Goal: Task Accomplishment & Management: Use online tool/utility

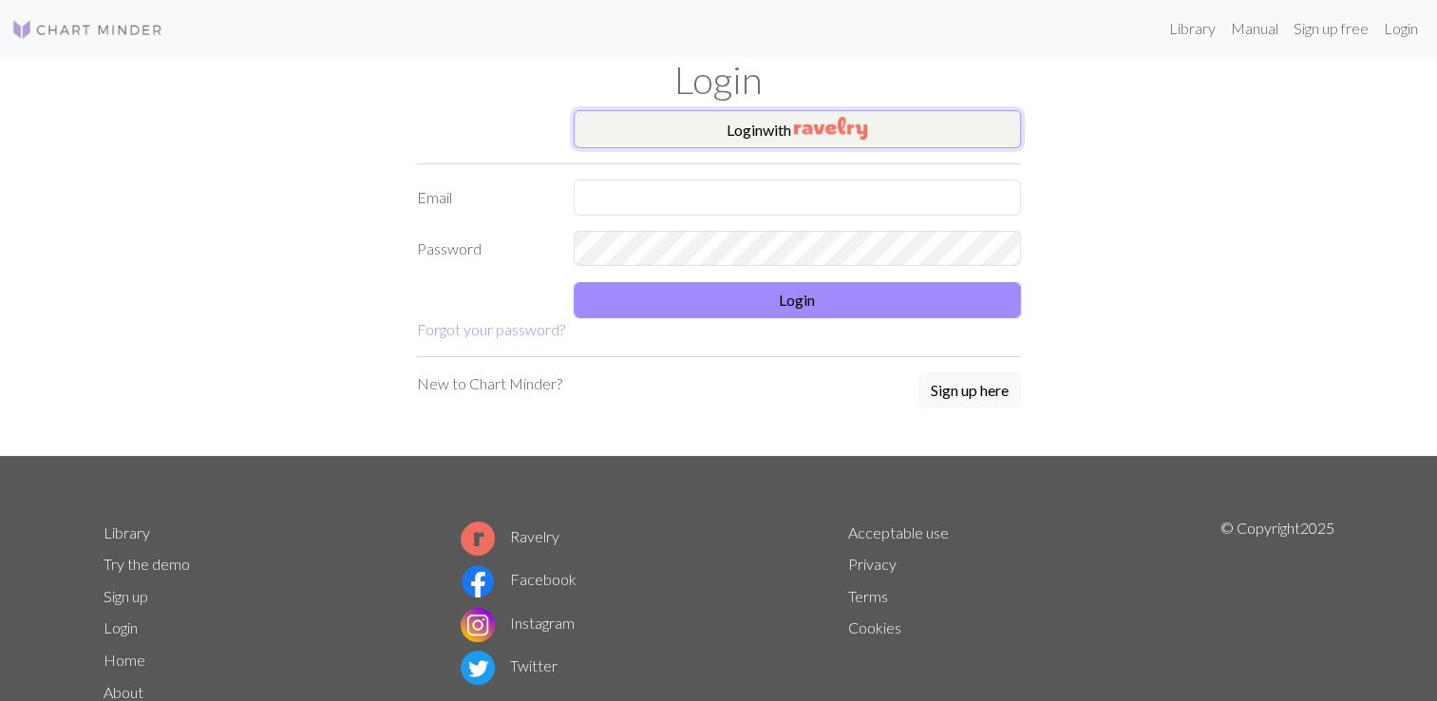
click at [754, 126] on button "Login with" at bounding box center [797, 129] width 447 height 38
click at [793, 133] on button "Login with" at bounding box center [797, 129] width 447 height 38
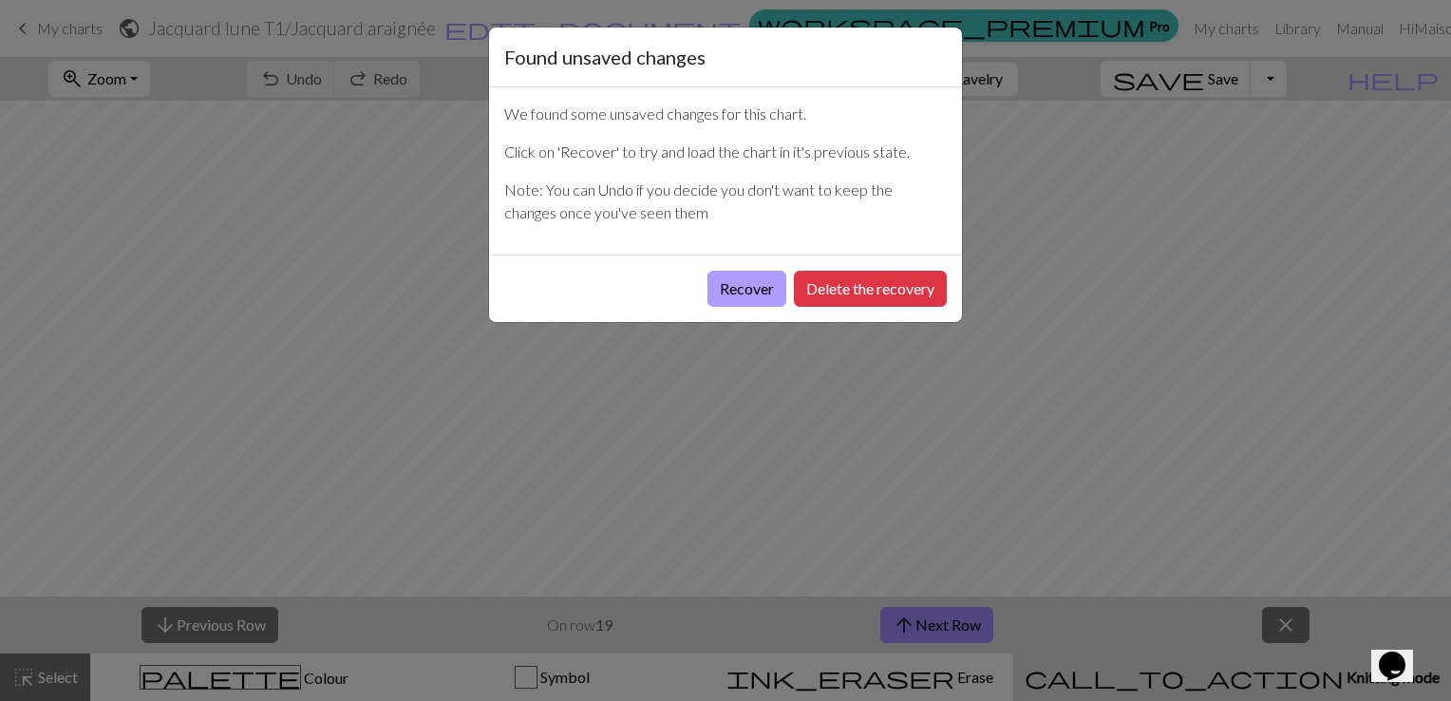
click at [760, 298] on button "Recover" at bounding box center [747, 289] width 79 height 36
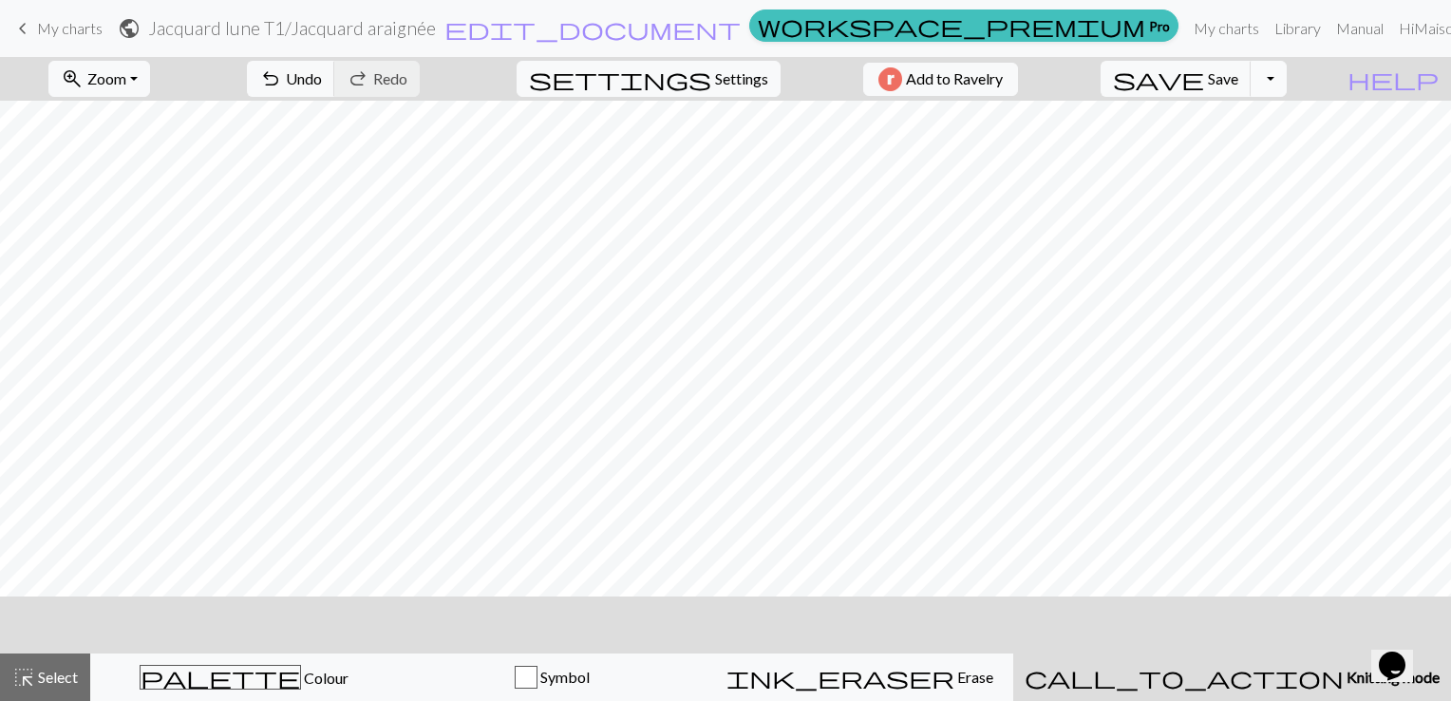
click at [1287, 78] on button "Toggle Dropdown" at bounding box center [1269, 79] width 36 height 36
click at [1251, 142] on button "save_alt Download" at bounding box center [1129, 151] width 313 height 30
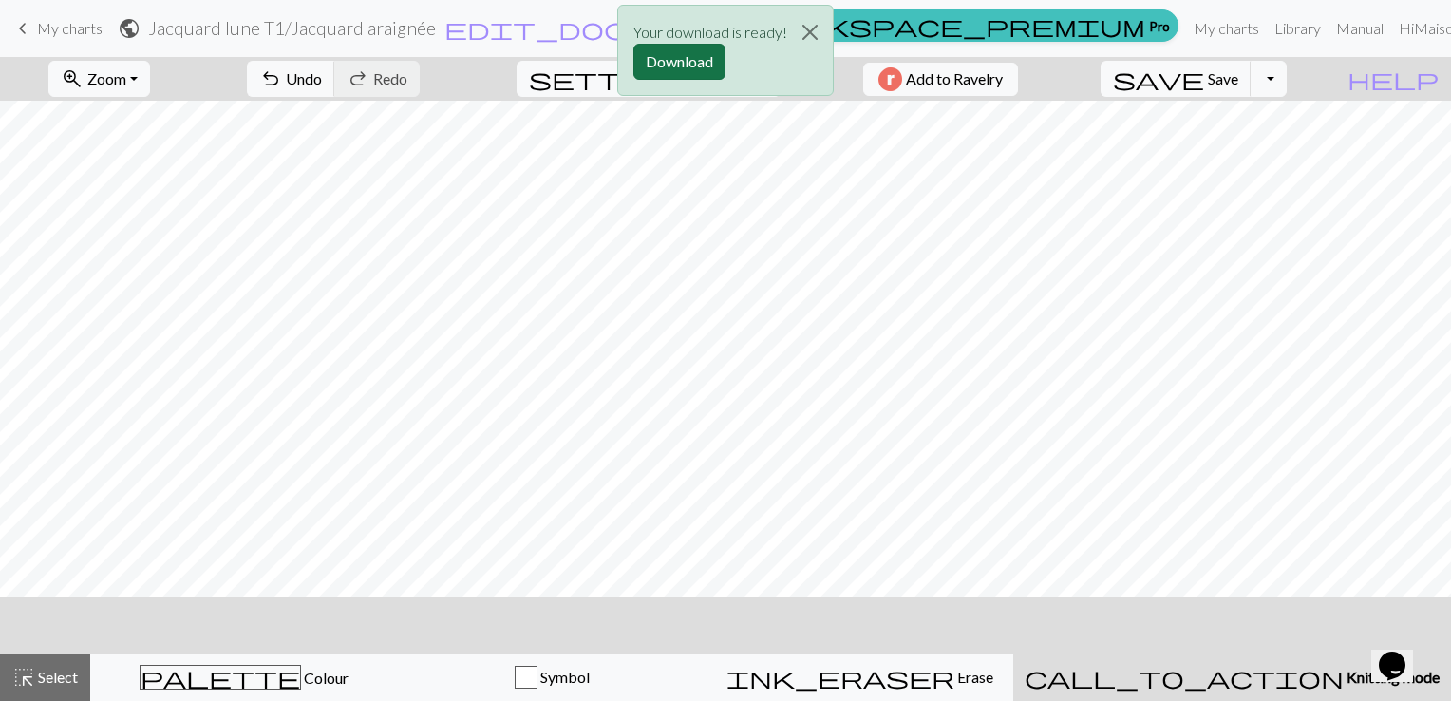
click at [647, 63] on button "Download" at bounding box center [679, 62] width 92 height 36
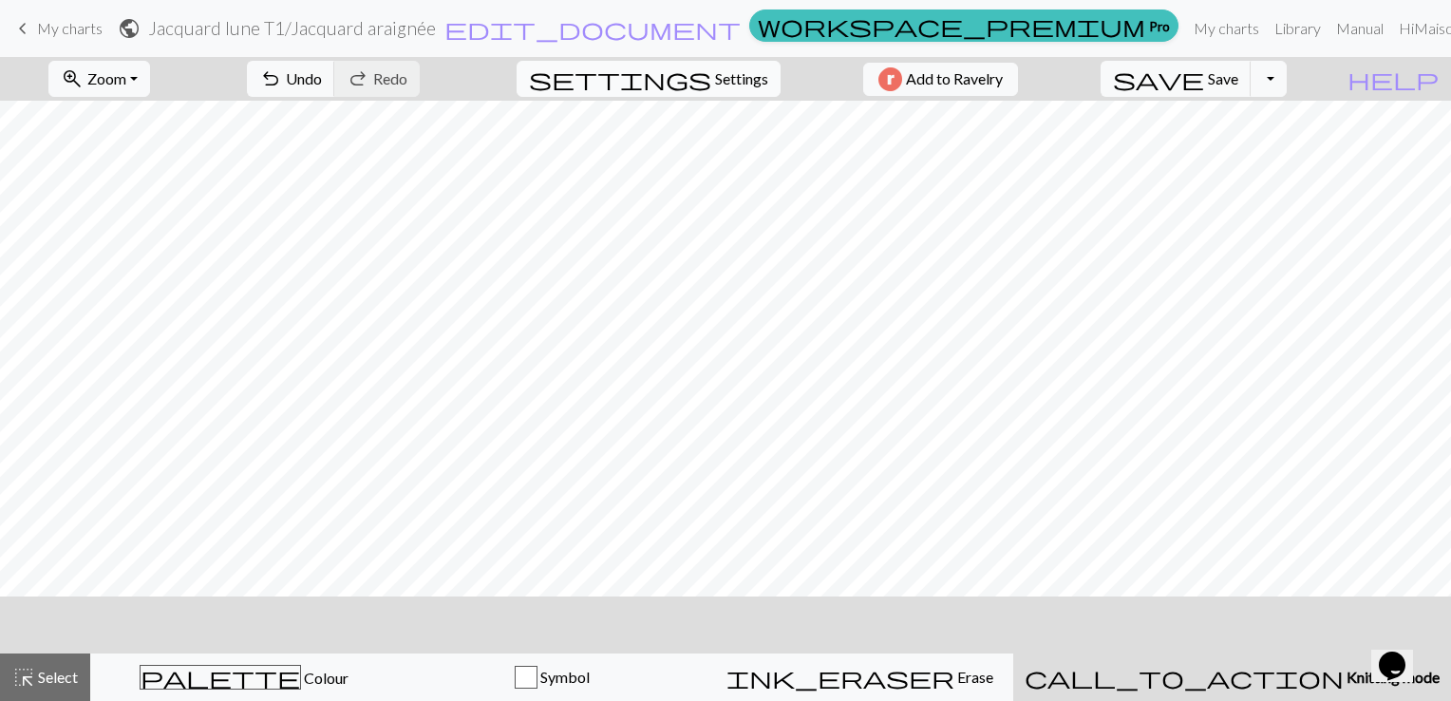
click at [715, 78] on span "Settings" at bounding box center [741, 78] width 53 height 23
select select "aran"
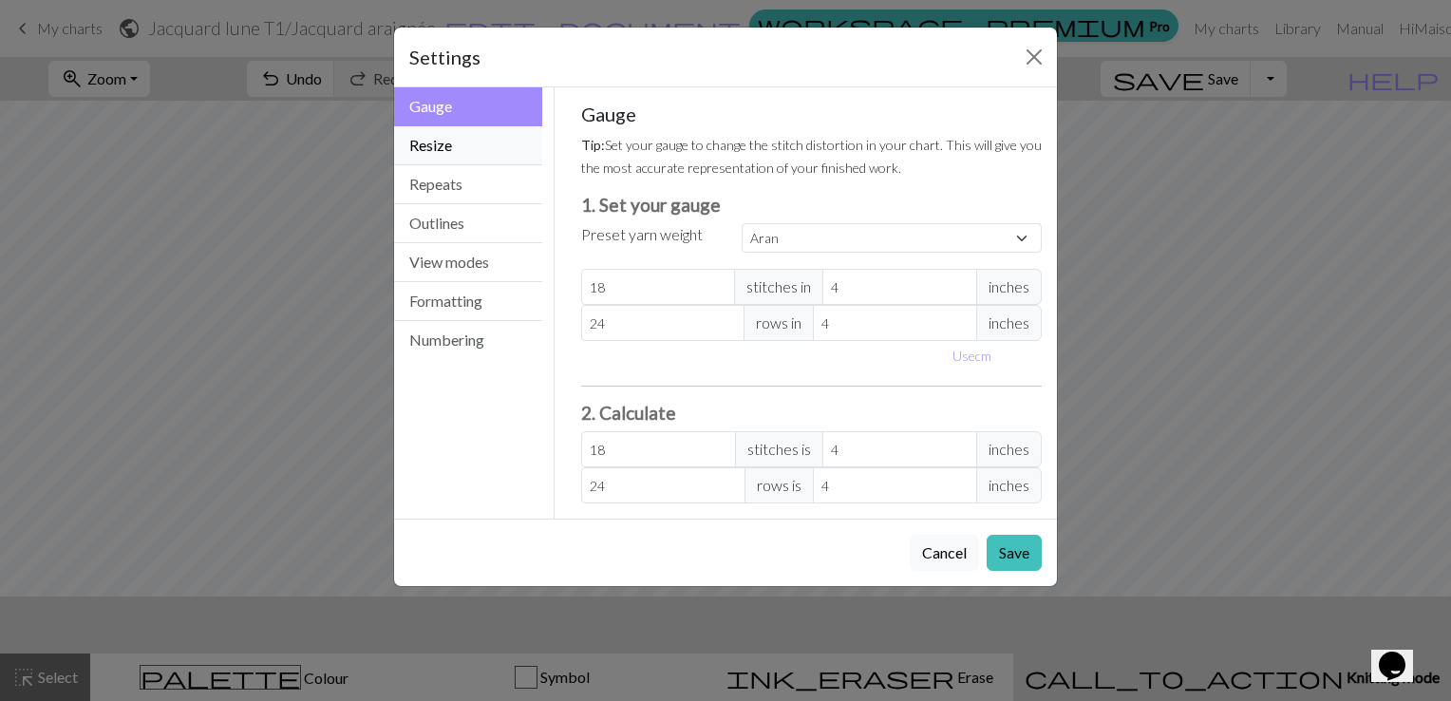
click at [461, 139] on button "Resize" at bounding box center [468, 145] width 148 height 39
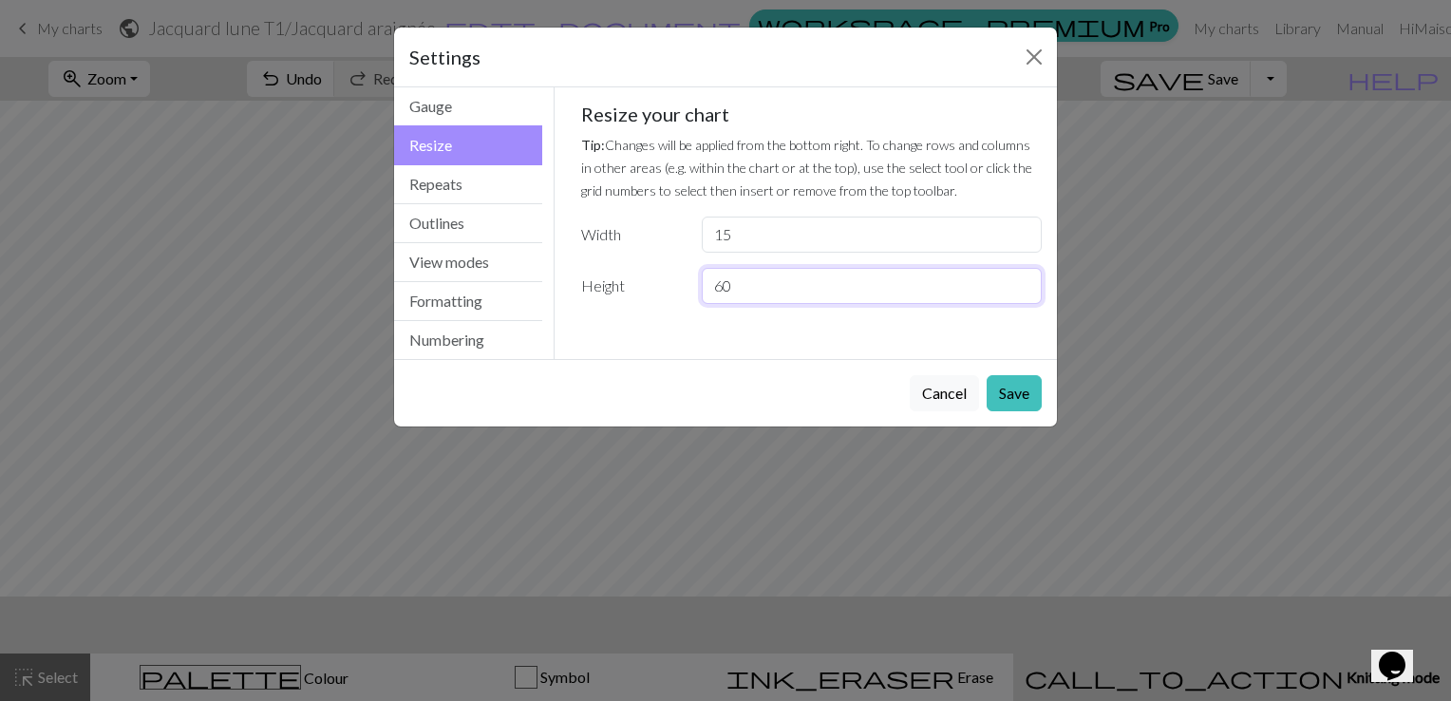
click at [772, 296] on input "60" at bounding box center [872, 286] width 340 height 36
type input "6"
type input "30"
click at [1023, 391] on button "Save" at bounding box center [1014, 393] width 55 height 36
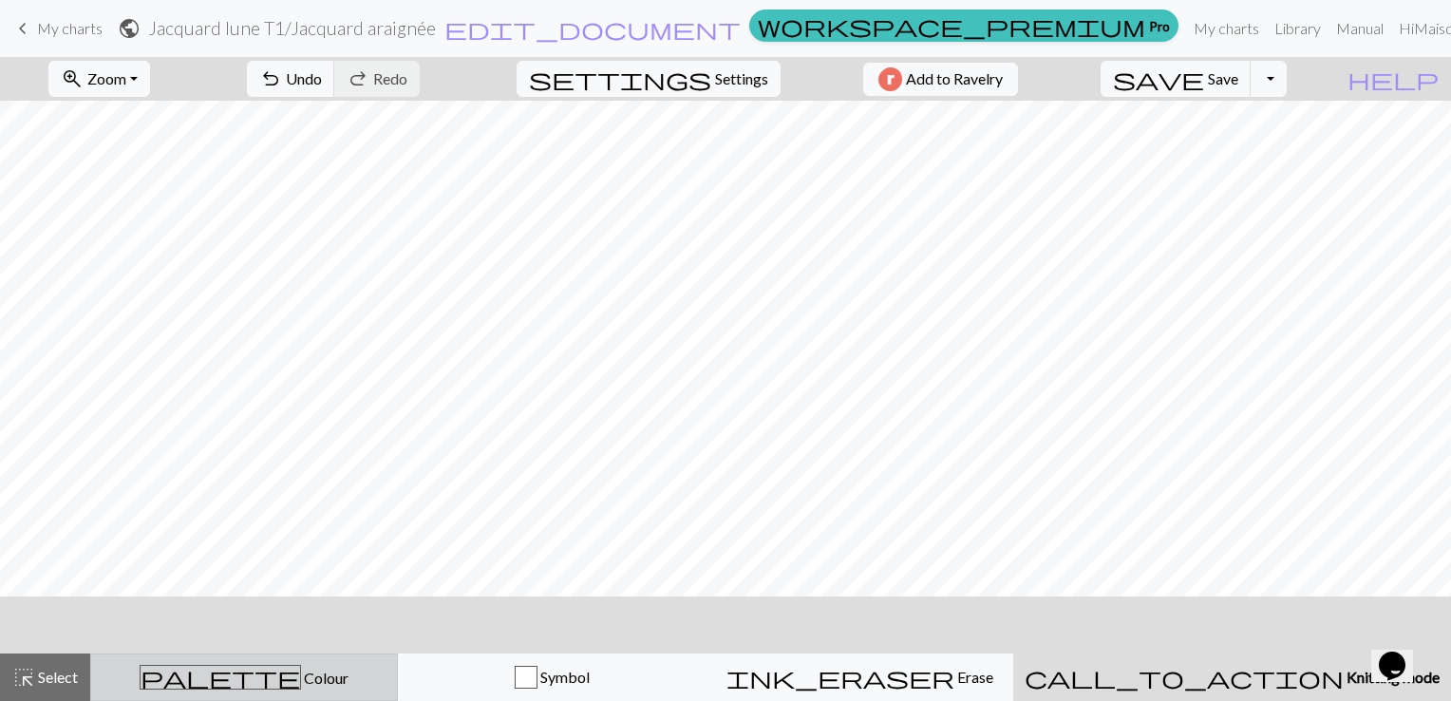
click at [248, 696] on button "palette Colour Colour" at bounding box center [244, 676] width 308 height 47
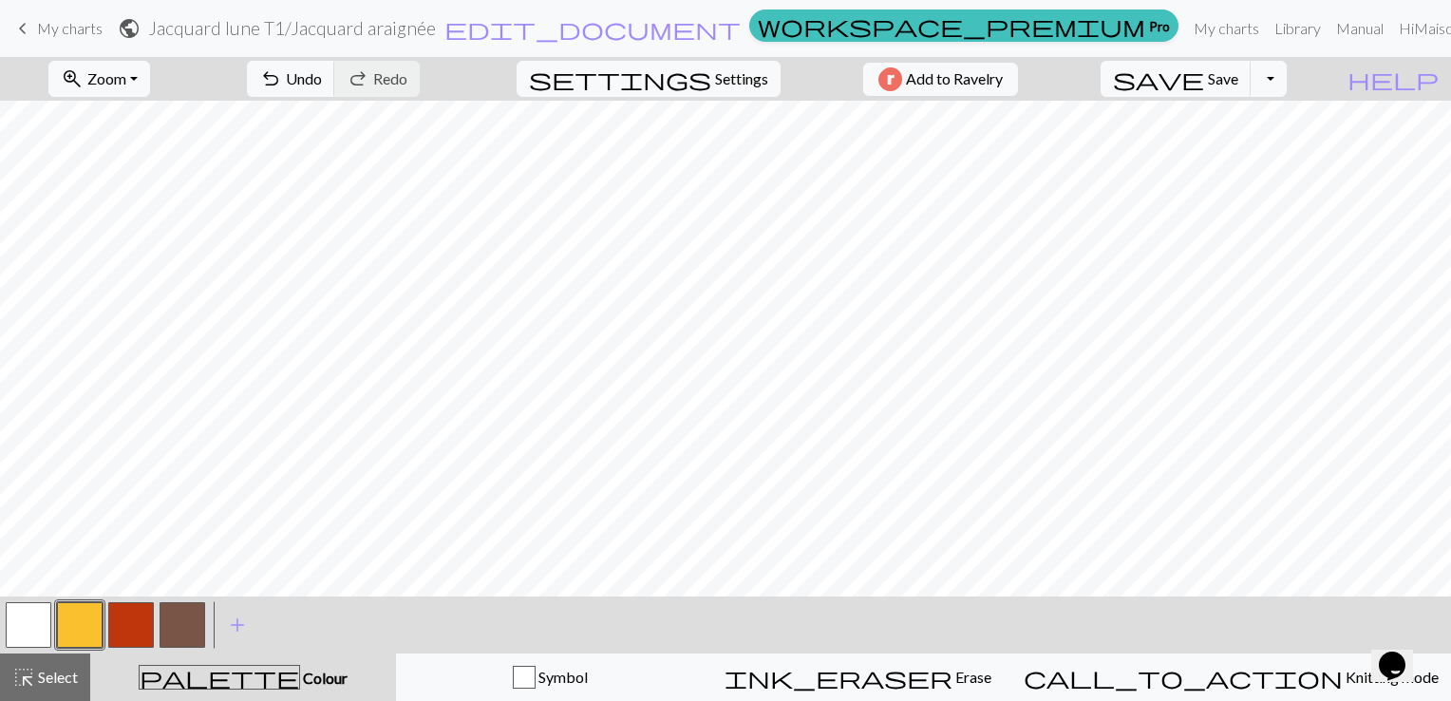
click at [184, 635] on button "button" at bounding box center [183, 625] width 46 height 46
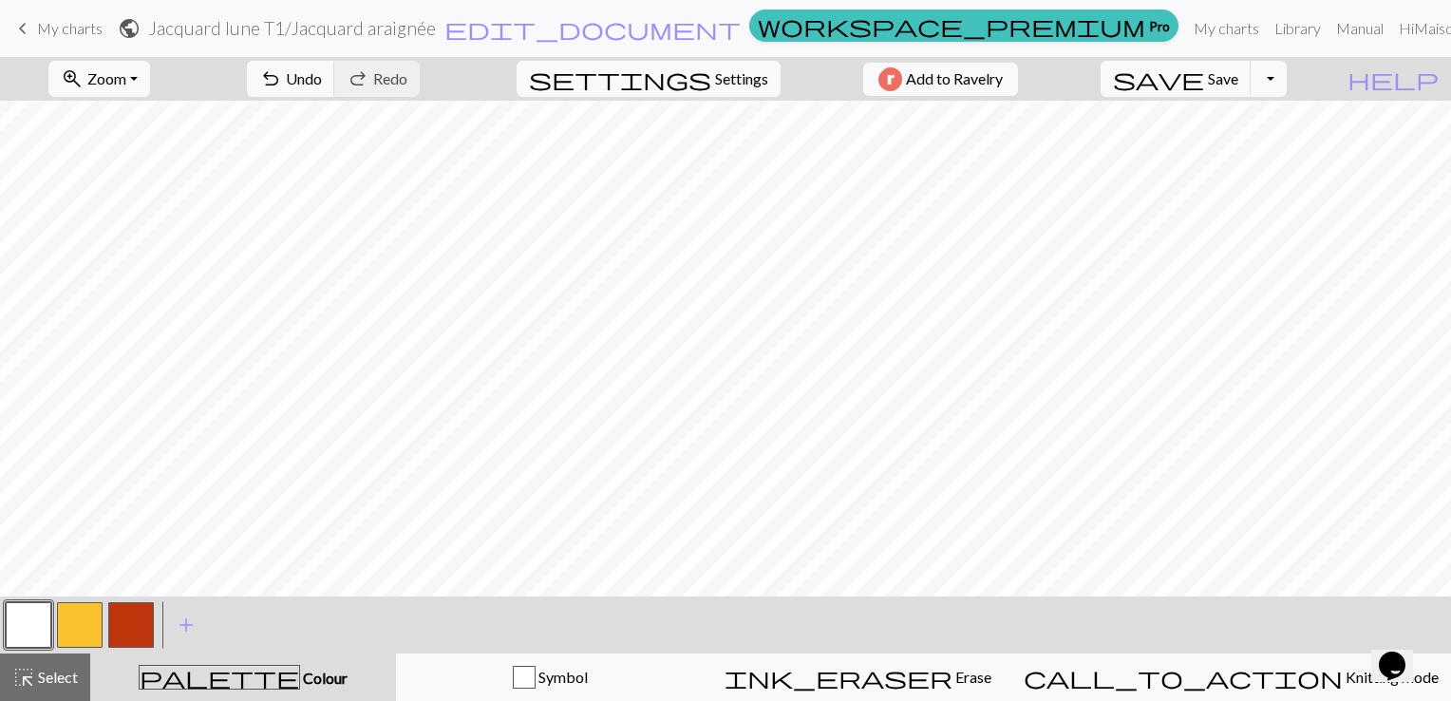
click at [144, 624] on button "button" at bounding box center [131, 625] width 46 height 46
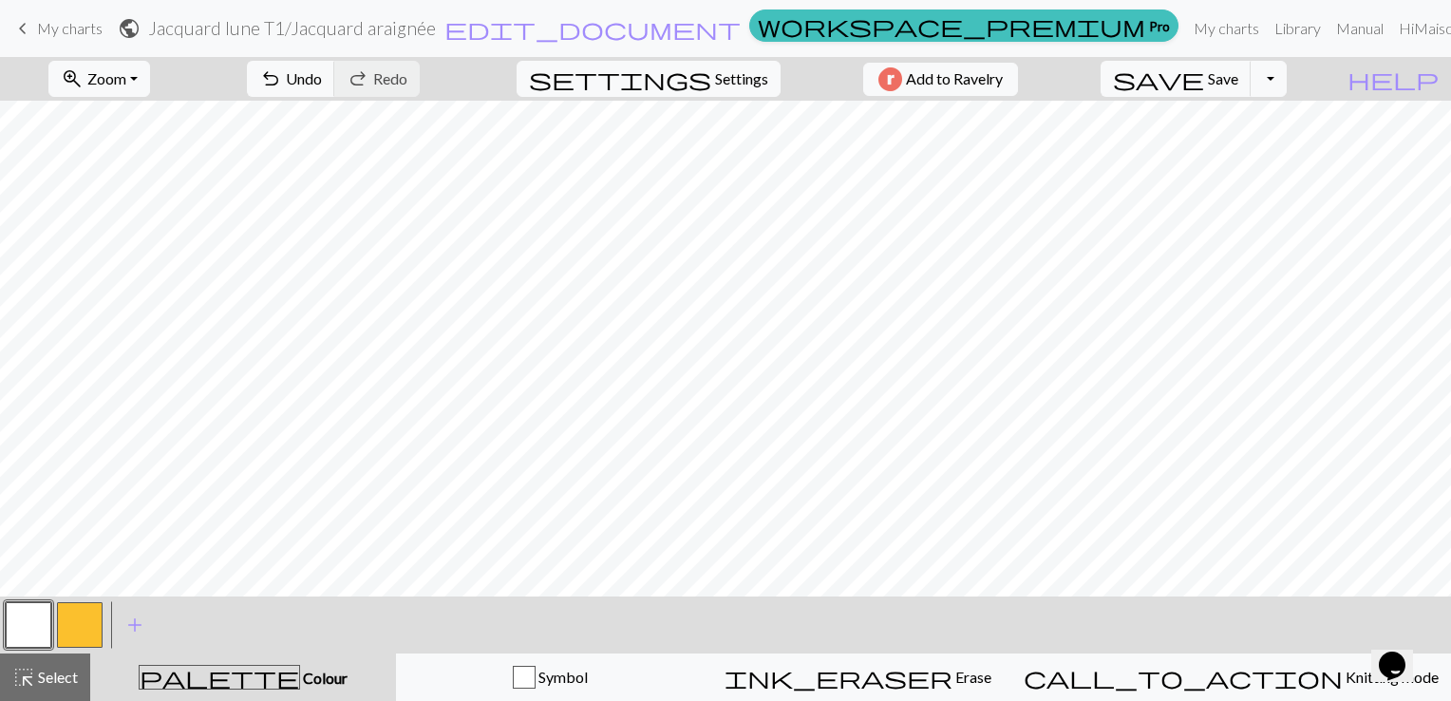
click at [78, 632] on button "button" at bounding box center [80, 625] width 46 height 46
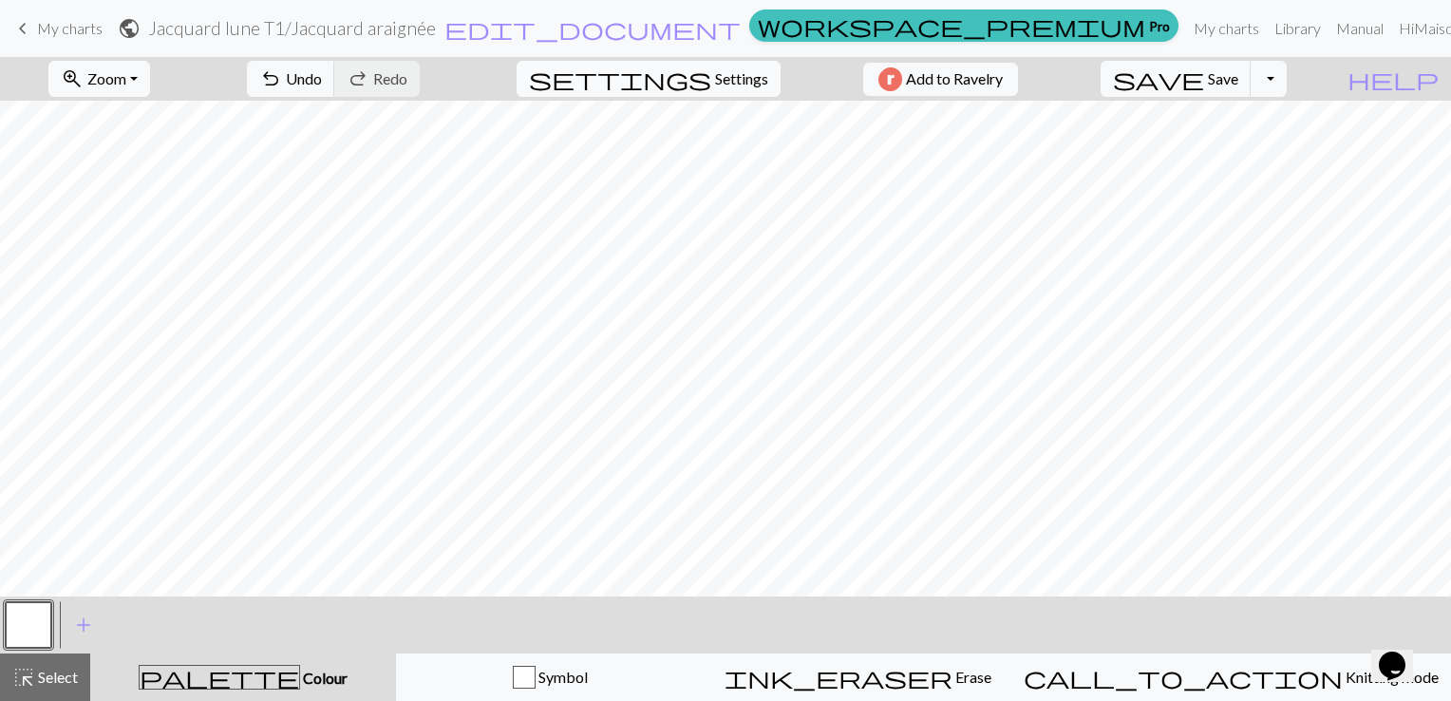
click at [715, 79] on span "Settings" at bounding box center [741, 78] width 53 height 23
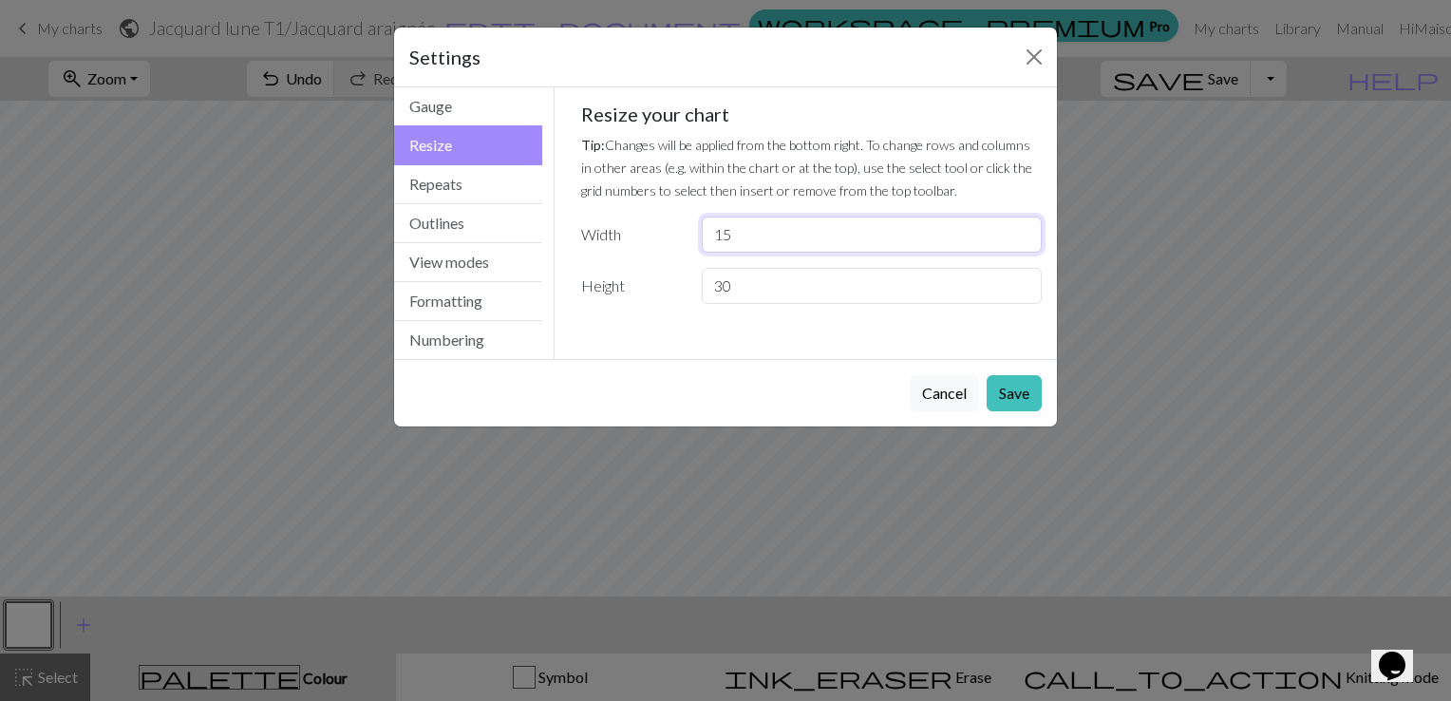
click at [783, 234] on input "15" at bounding box center [872, 235] width 340 height 36
type input "1"
drag, startPoint x: 770, startPoint y: 240, endPoint x: 688, endPoint y: 241, distance: 82.6
click at [695, 238] on div "22" at bounding box center [871, 235] width 363 height 36
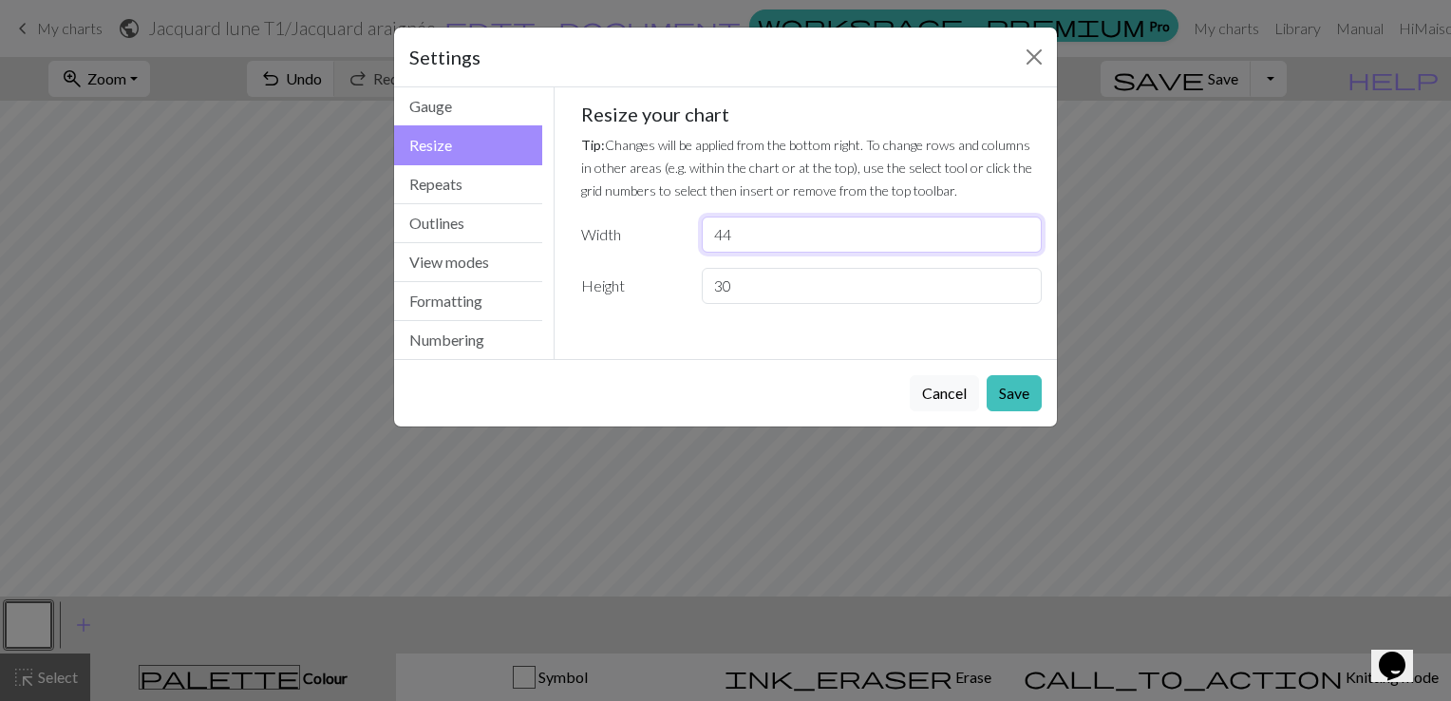
type input "4"
type input "44"
click at [1008, 395] on button "Save" at bounding box center [1014, 393] width 55 height 36
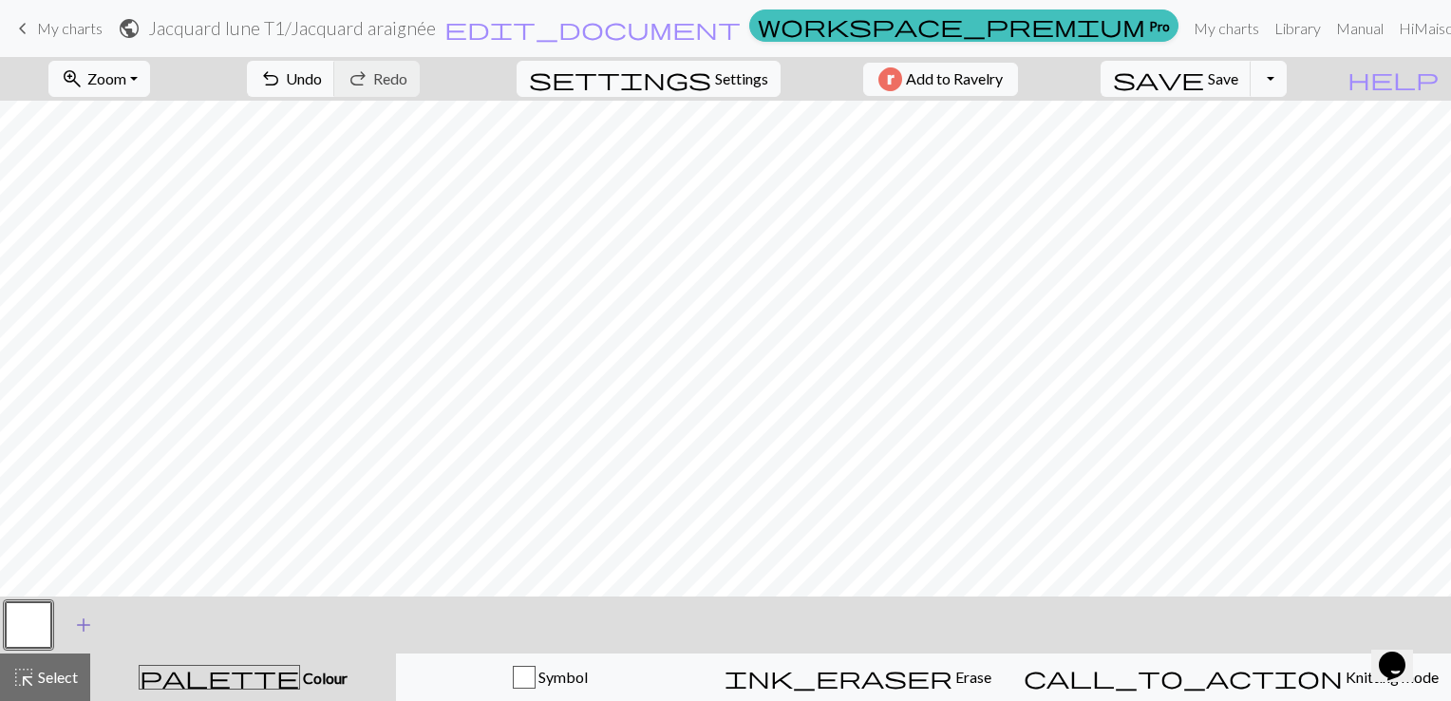
click at [78, 628] on span "add" at bounding box center [83, 625] width 23 height 27
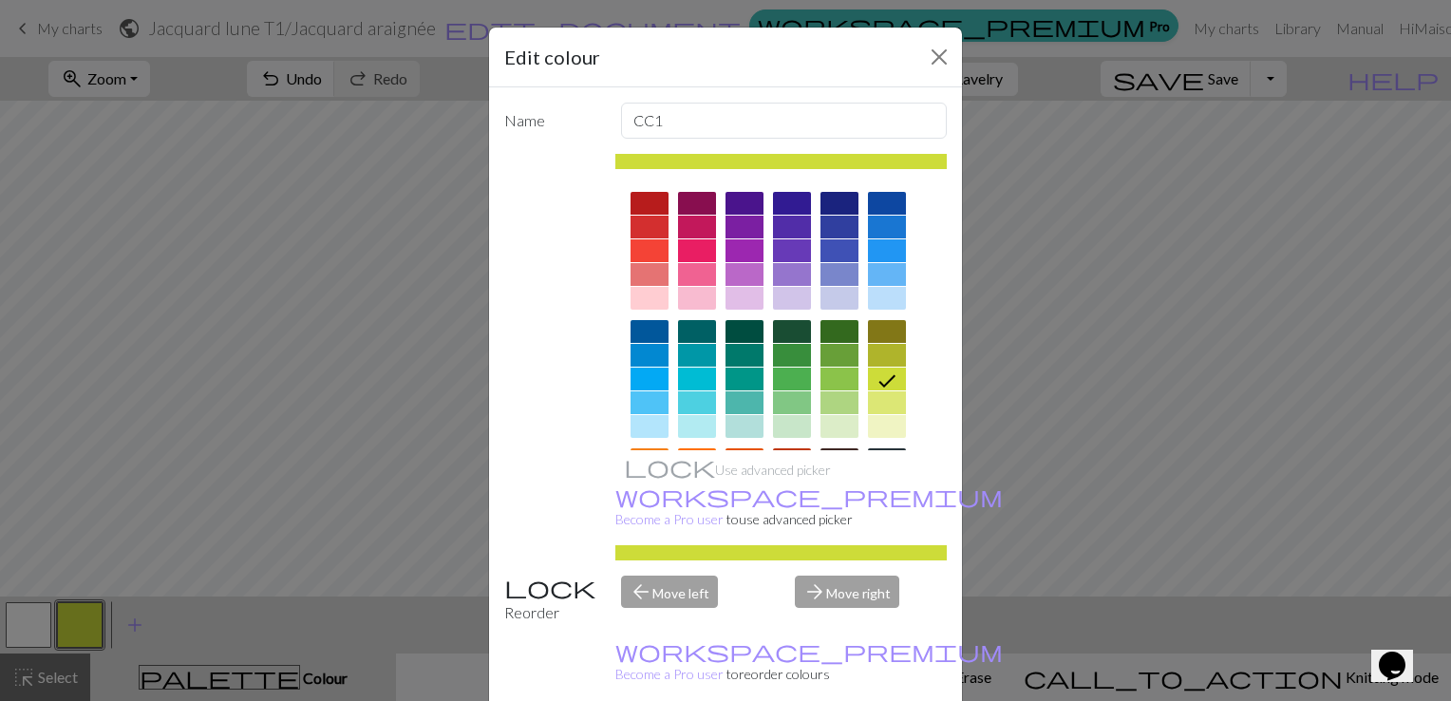
click at [688, 268] on div at bounding box center [697, 274] width 38 height 23
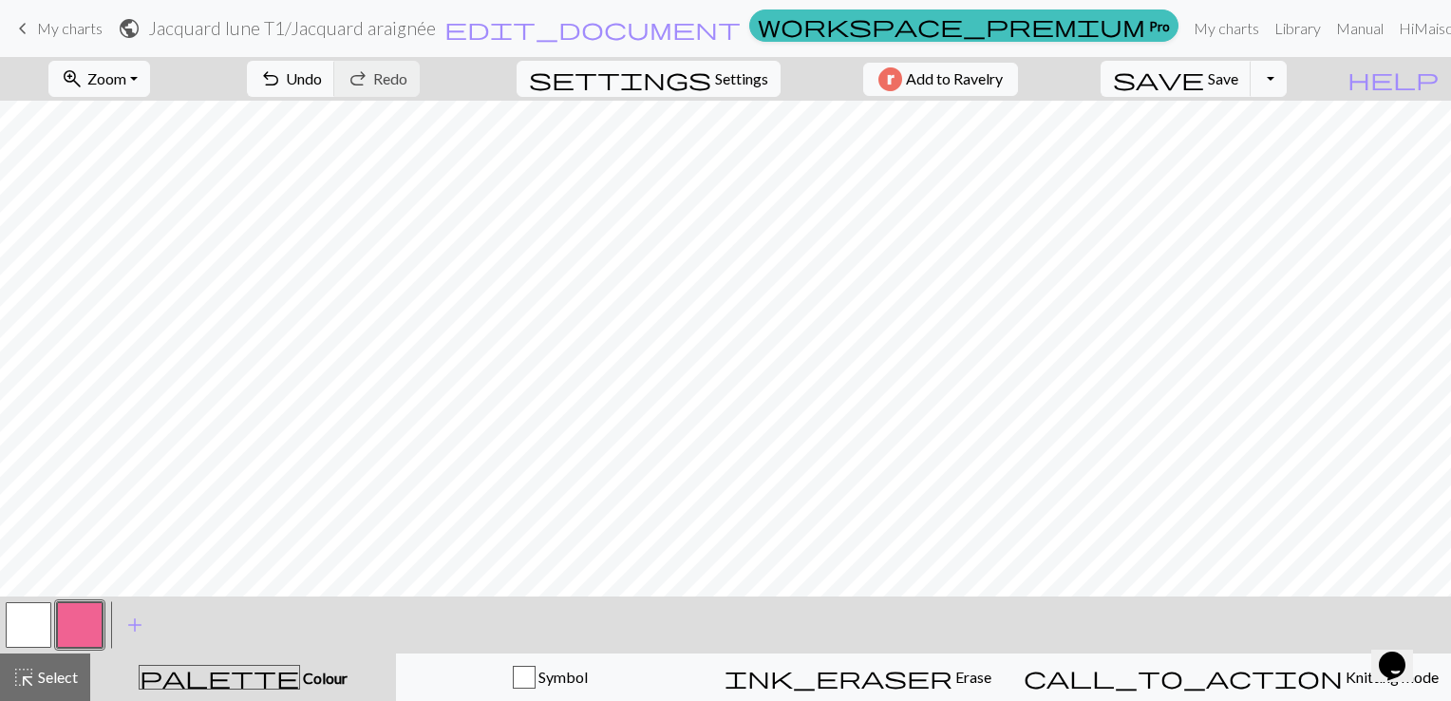
drag, startPoint x: 29, startPoint y: 625, endPoint x: 122, endPoint y: 591, distance: 98.3
click at [29, 626] on button "button" at bounding box center [29, 625] width 46 height 46
click at [91, 614] on button "button" at bounding box center [80, 625] width 46 height 46
click at [32, 617] on button "button" at bounding box center [29, 625] width 46 height 46
click at [70, 622] on button "button" at bounding box center [80, 625] width 46 height 46
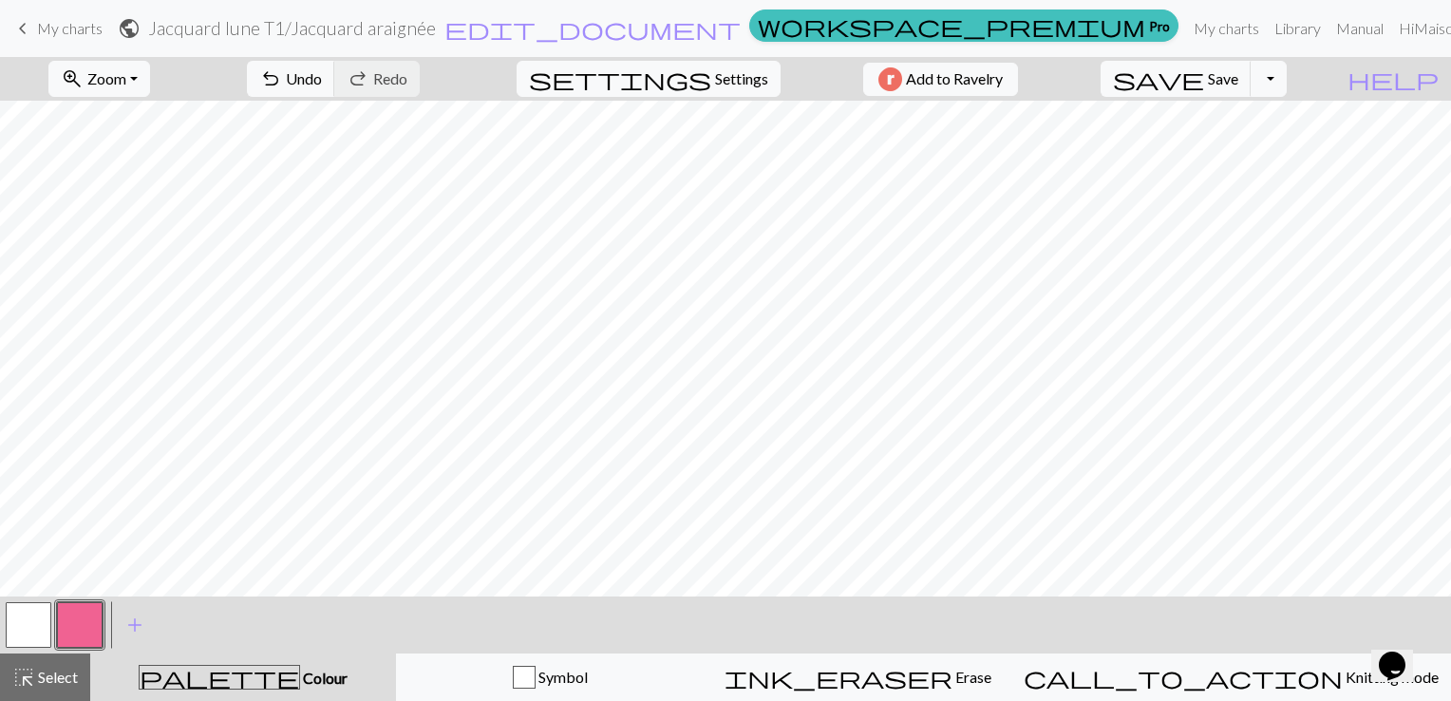
click at [75, 623] on button "button" at bounding box center [80, 625] width 46 height 46
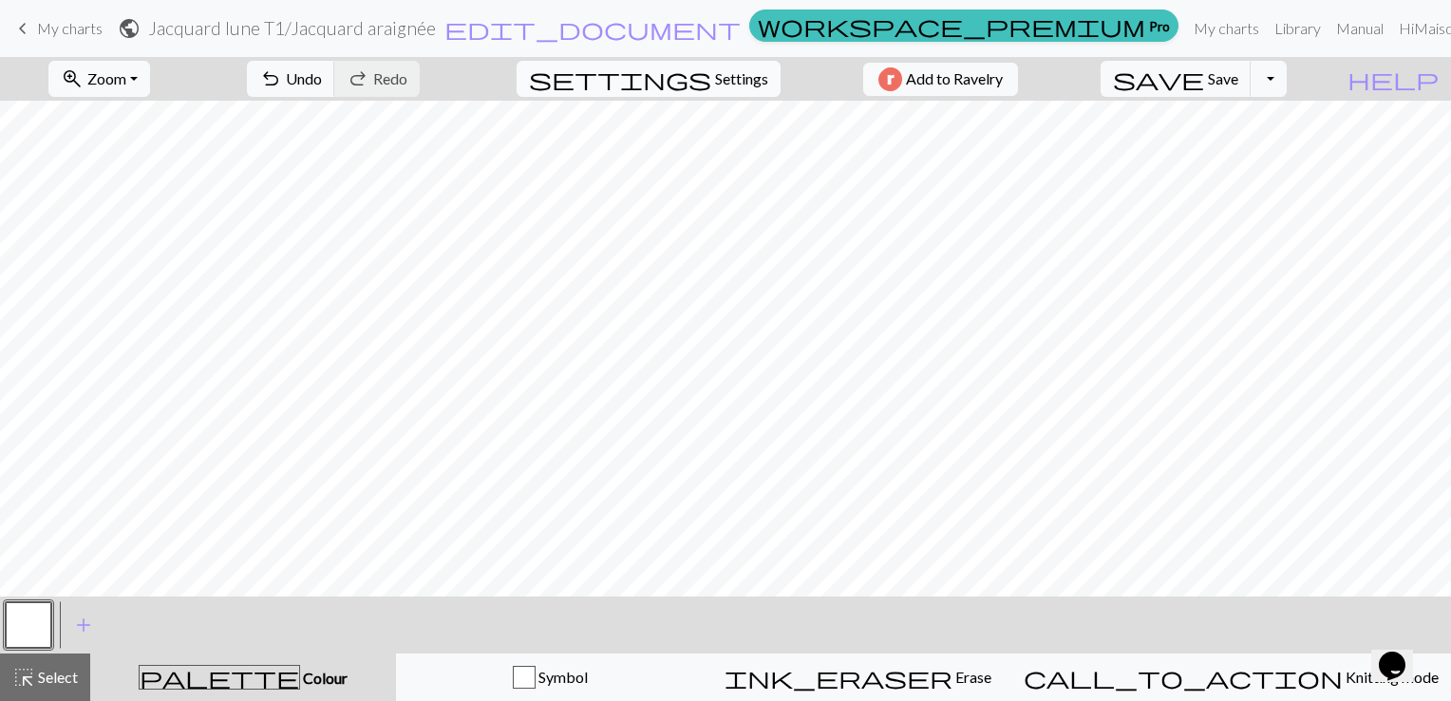
click at [726, 82] on span "Settings" at bounding box center [741, 78] width 53 height 23
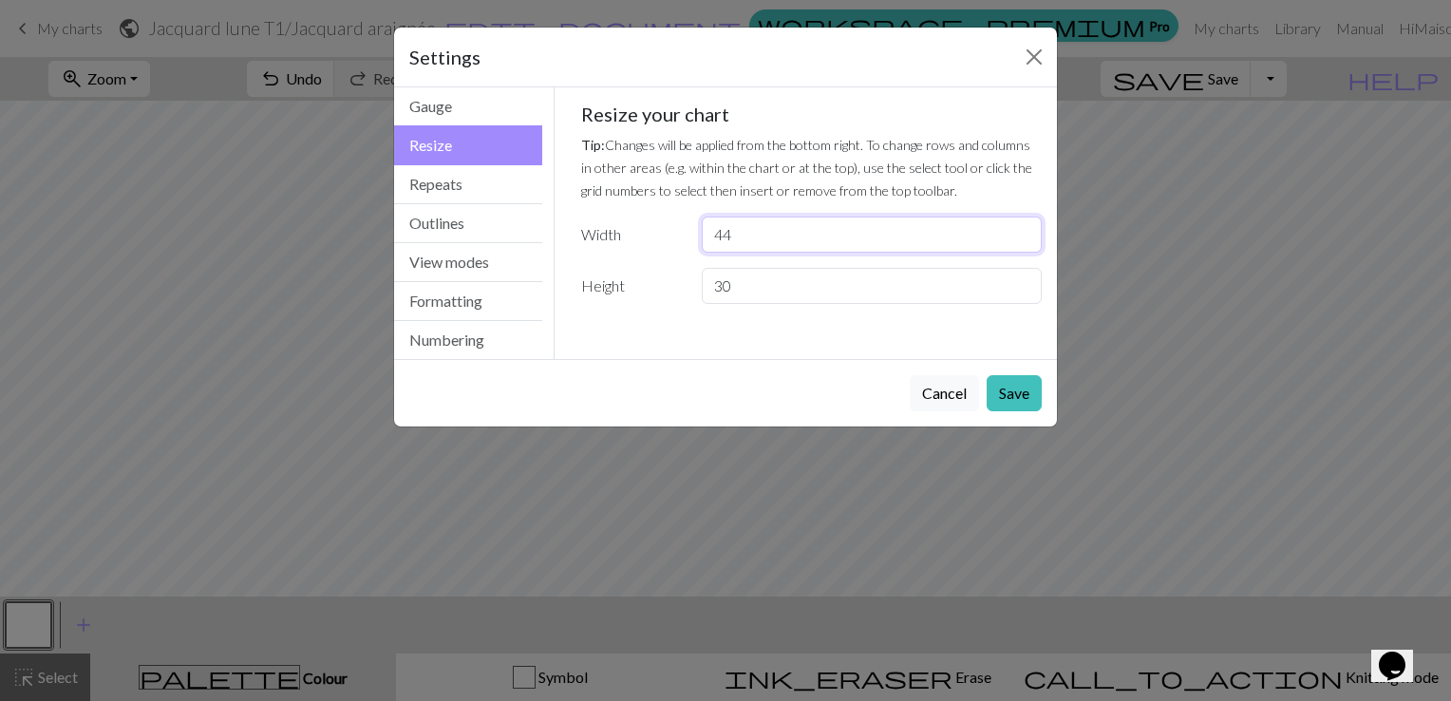
click at [748, 230] on input "44" at bounding box center [872, 235] width 340 height 36
type input "4"
type input "64"
click at [1014, 389] on button "Save" at bounding box center [1014, 393] width 55 height 36
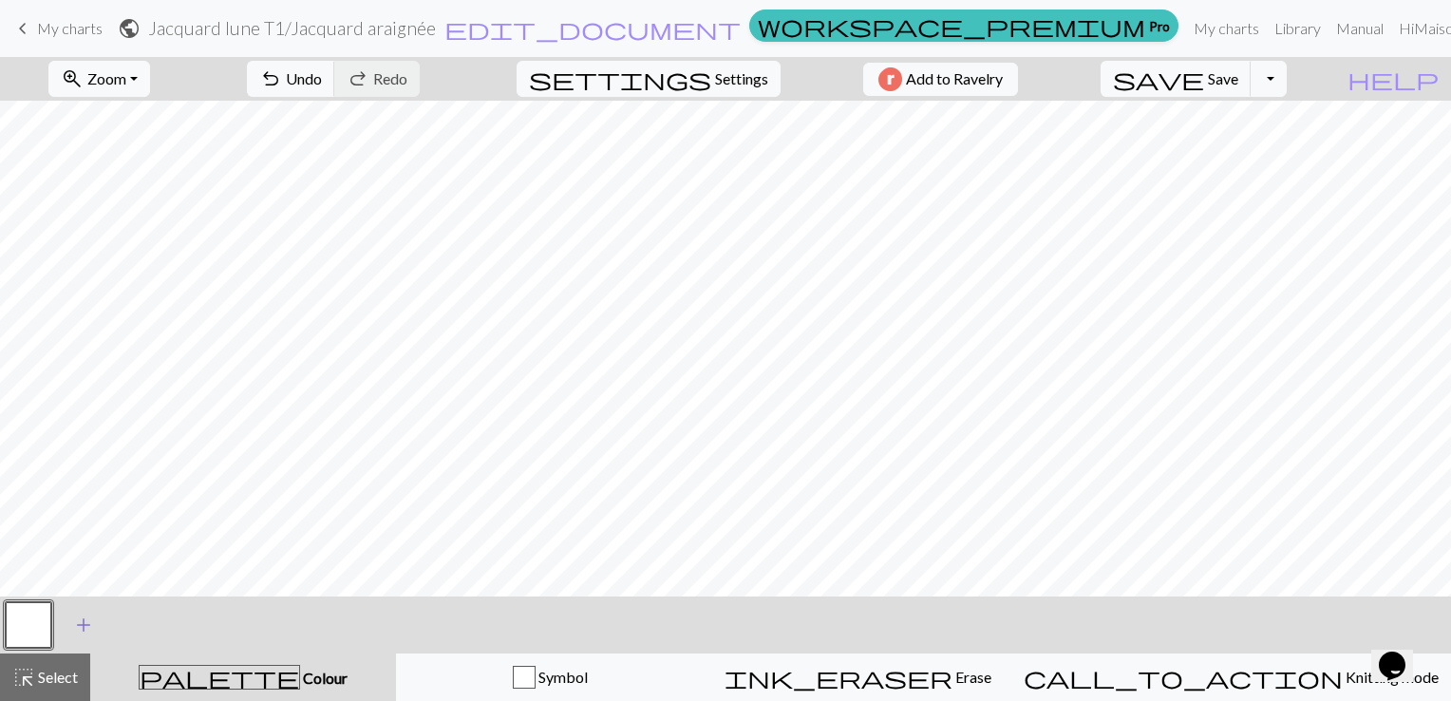
click at [80, 635] on span "add" at bounding box center [83, 625] width 23 height 27
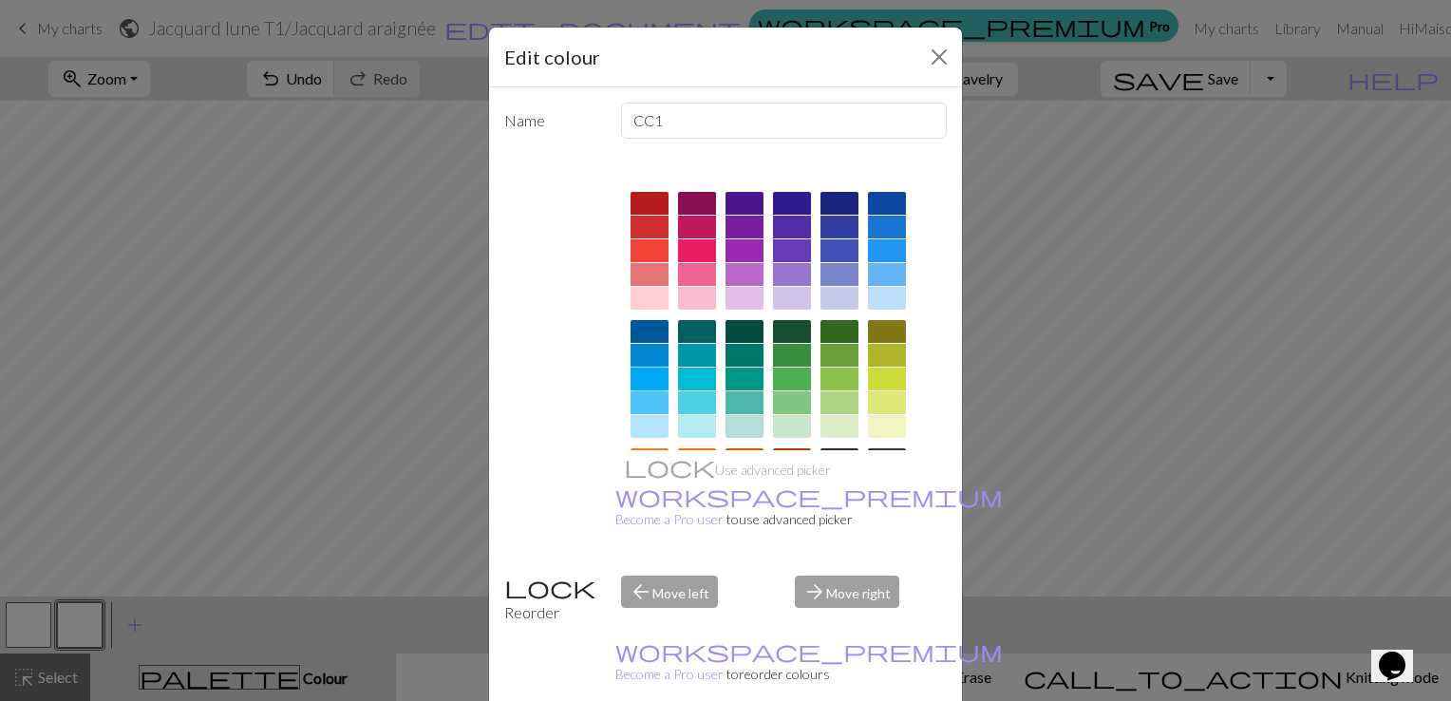
click at [632, 378] on div at bounding box center [650, 379] width 38 height 23
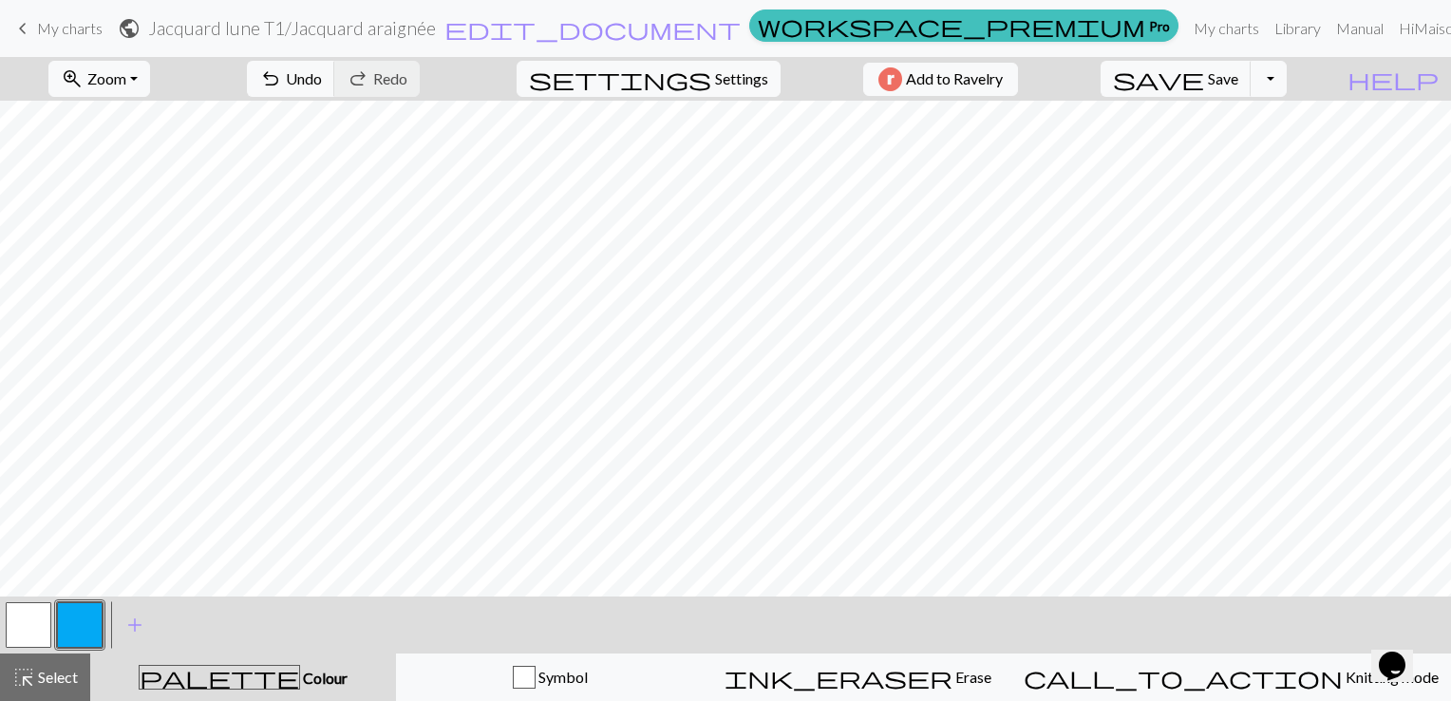
drag, startPoint x: 25, startPoint y: 632, endPoint x: 70, endPoint y: 595, distance: 58.7
click at [27, 629] on button "button" at bounding box center [29, 625] width 46 height 46
click at [86, 623] on button "button" at bounding box center [80, 625] width 46 height 46
click at [38, 630] on button "button" at bounding box center [29, 625] width 46 height 46
click at [80, 629] on button "button" at bounding box center [80, 625] width 46 height 46
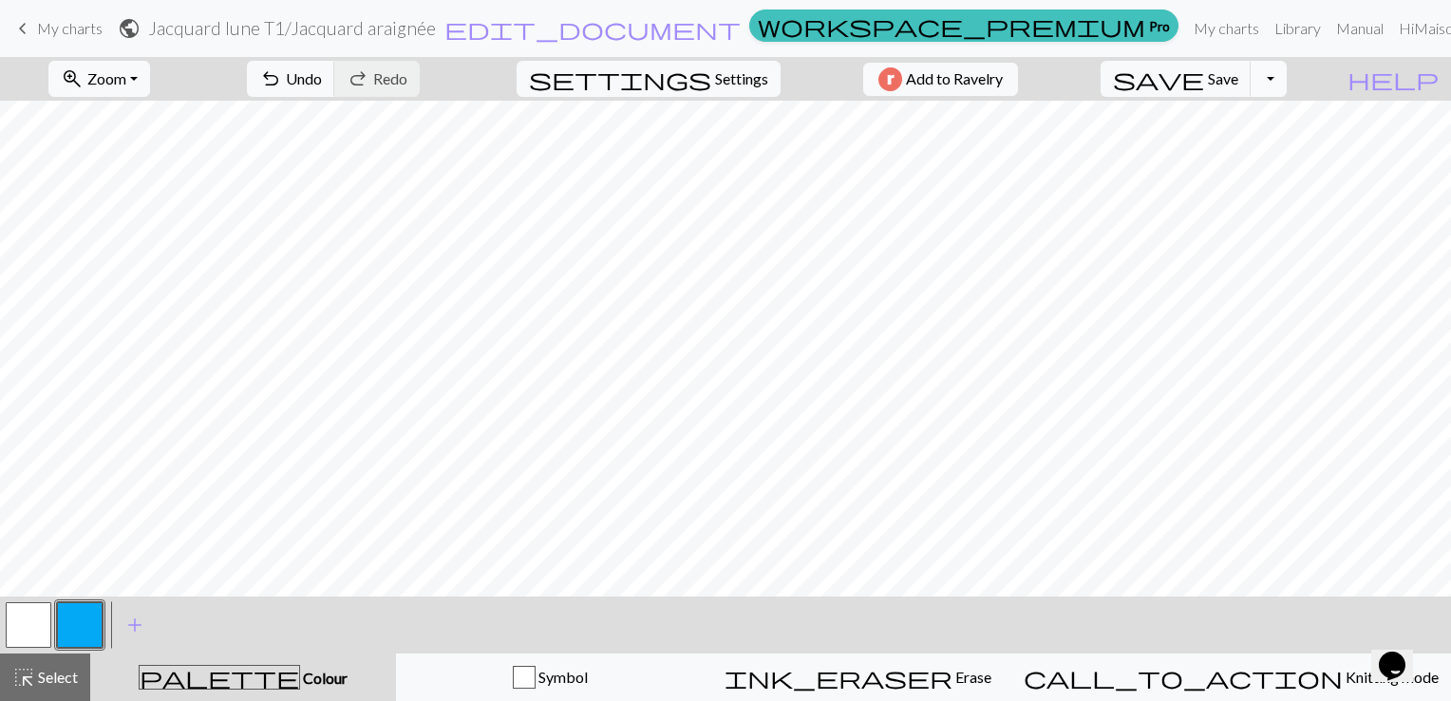
click at [1287, 85] on button "Toggle Dropdown" at bounding box center [1269, 79] width 36 height 36
click at [1259, 154] on button "save_alt Download" at bounding box center [1129, 151] width 313 height 30
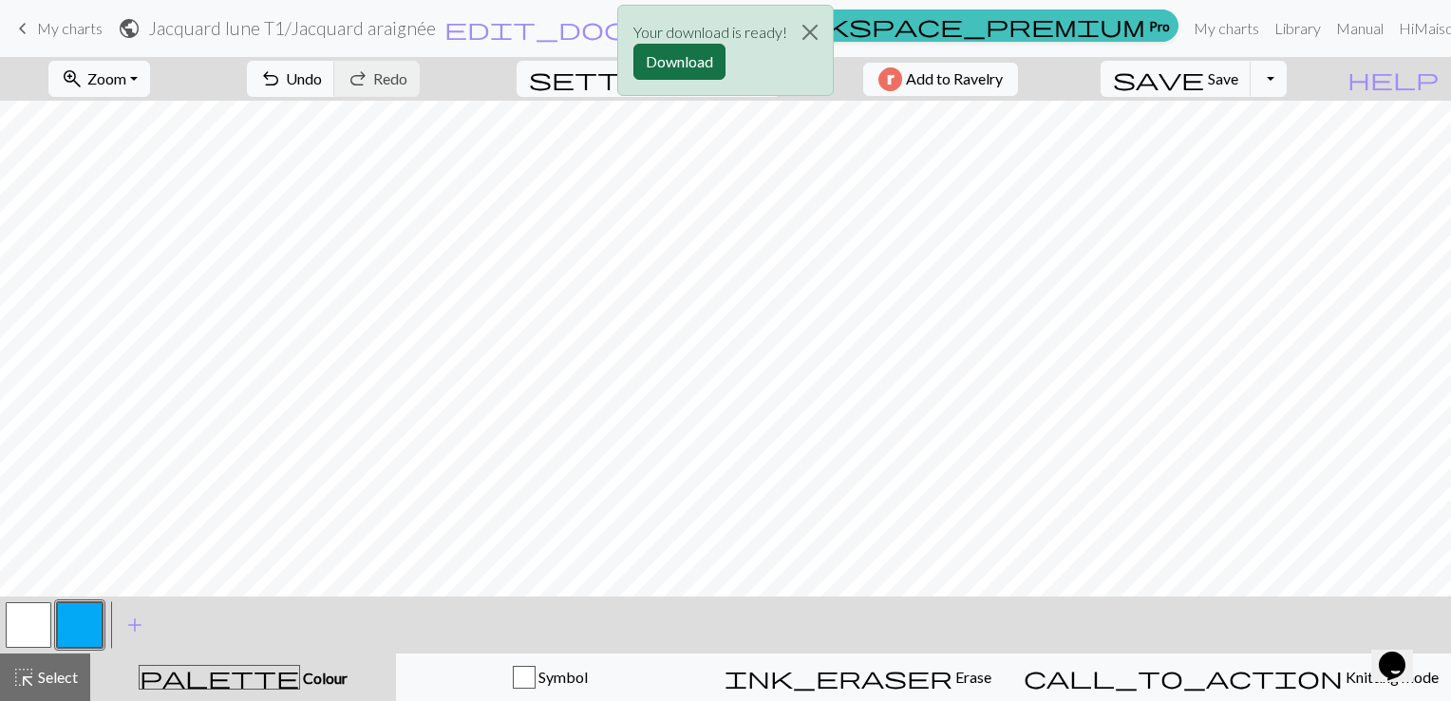
click at [670, 65] on button "Download" at bounding box center [679, 62] width 92 height 36
